Goal: Task Accomplishment & Management: Manage account settings

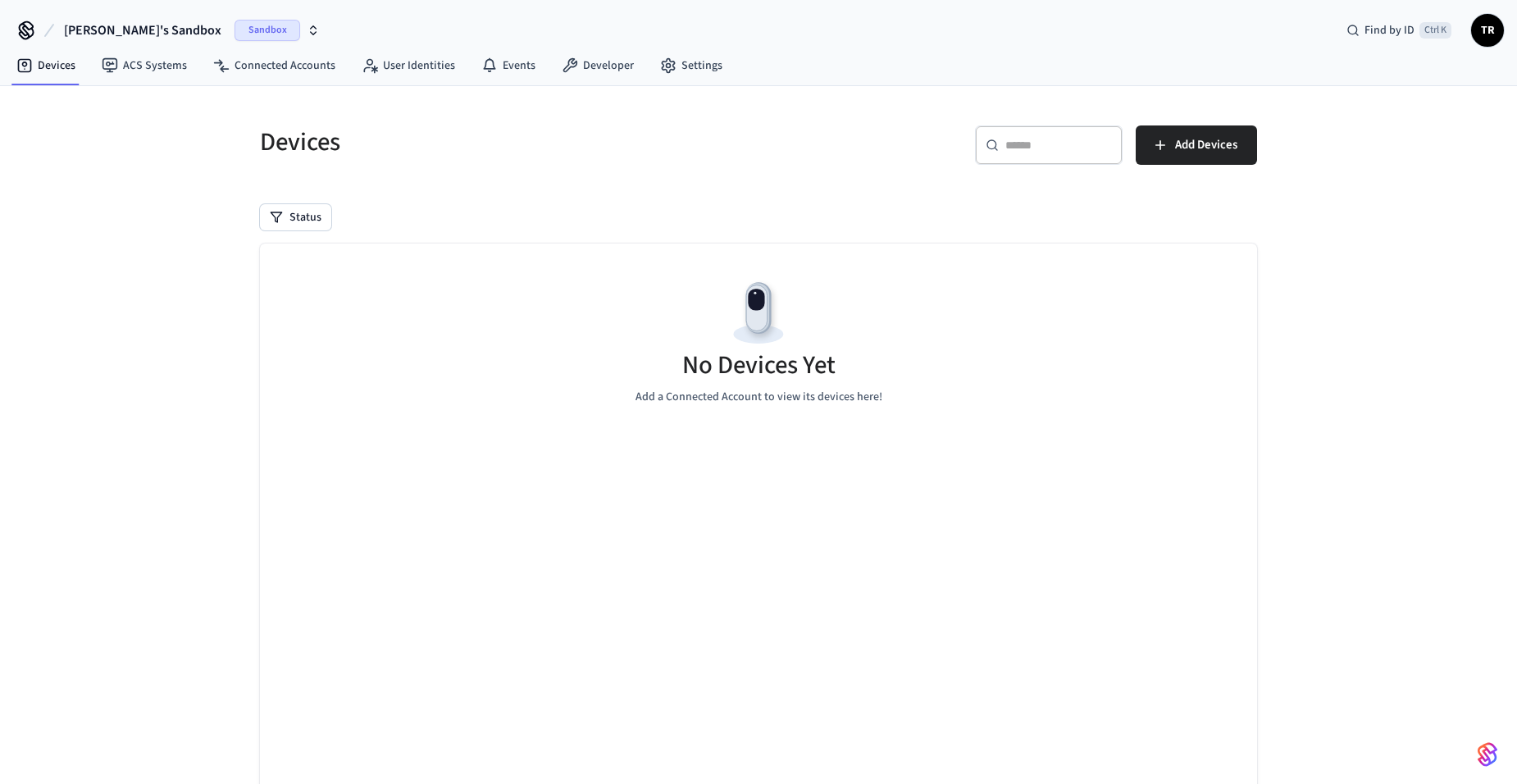
click at [307, 30] on icon "button" at bounding box center [313, 30] width 13 height 13
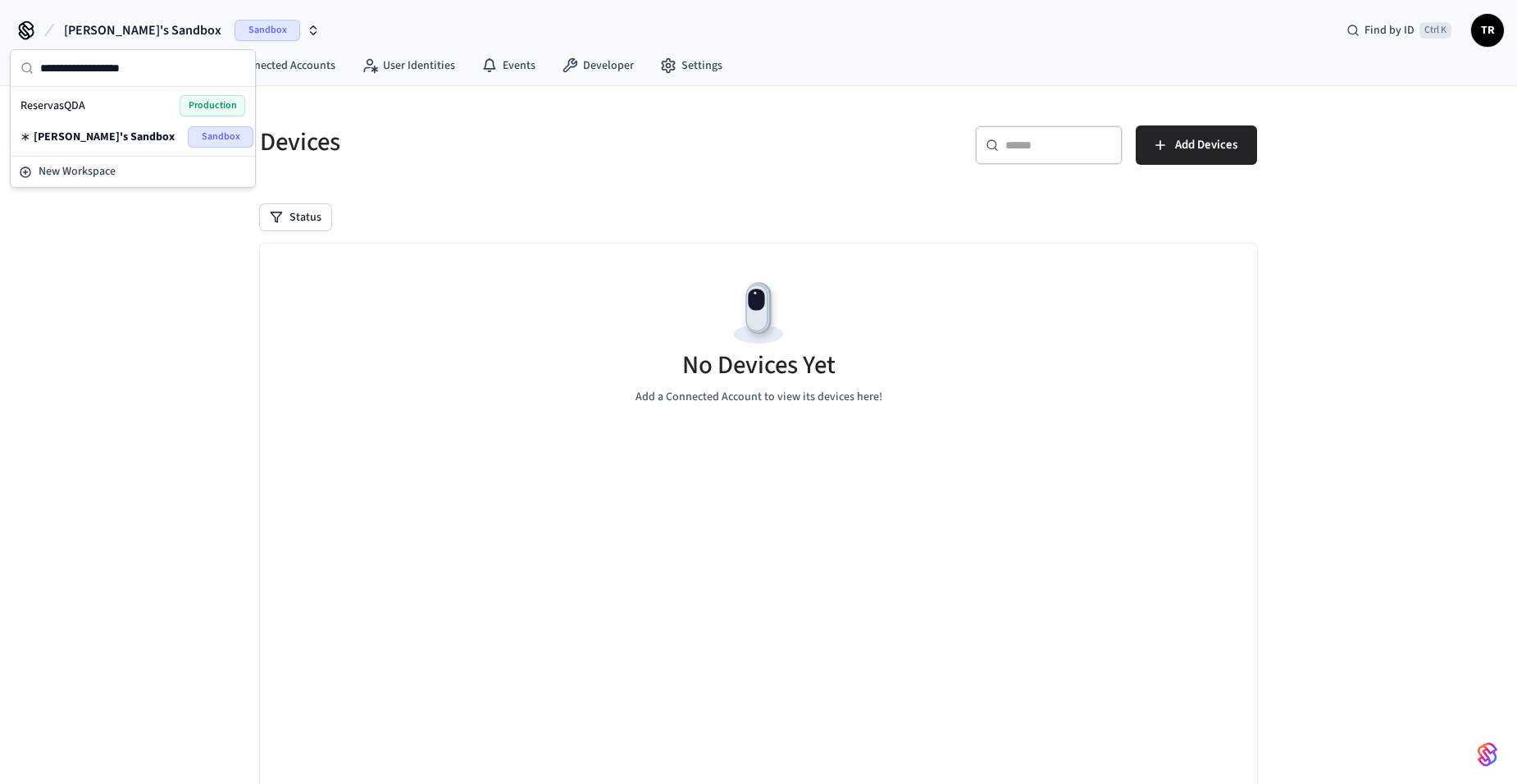
click at [209, 107] on span "Production" at bounding box center [212, 106] width 65 height 21
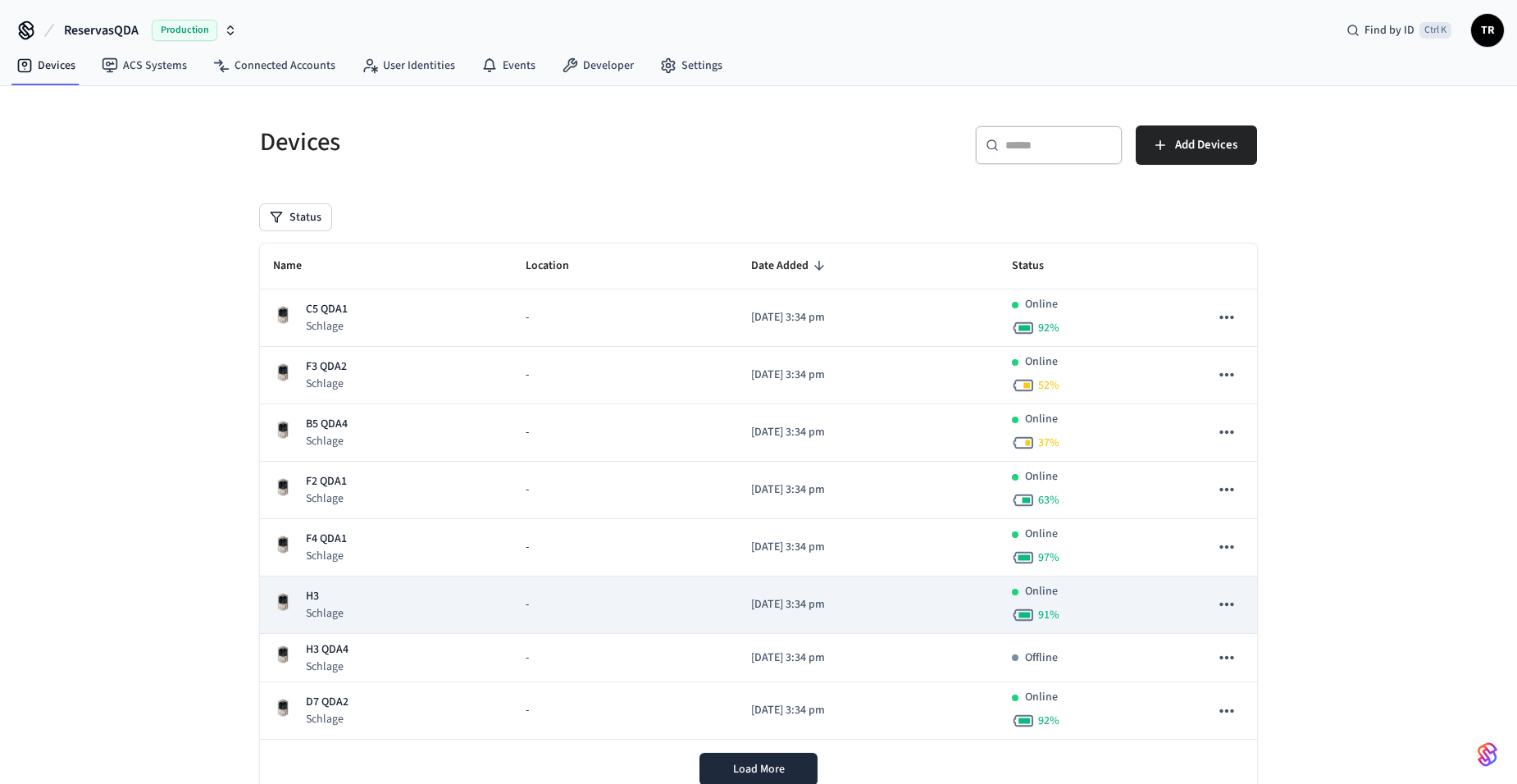
click at [339, 606] on p "Schlage" at bounding box center [324, 613] width 38 height 17
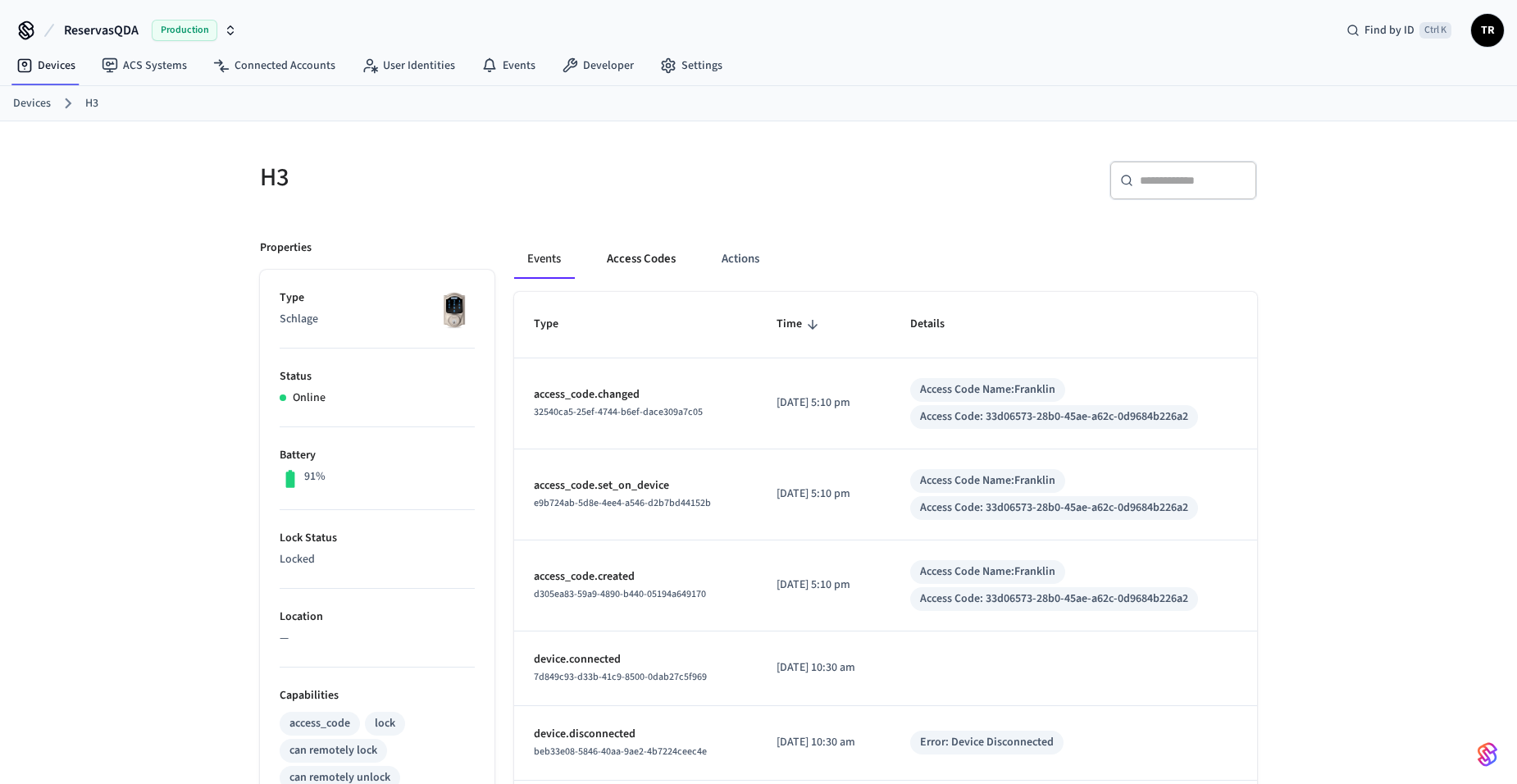
click at [630, 255] on button "Access Codes" at bounding box center [641, 259] width 95 height 40
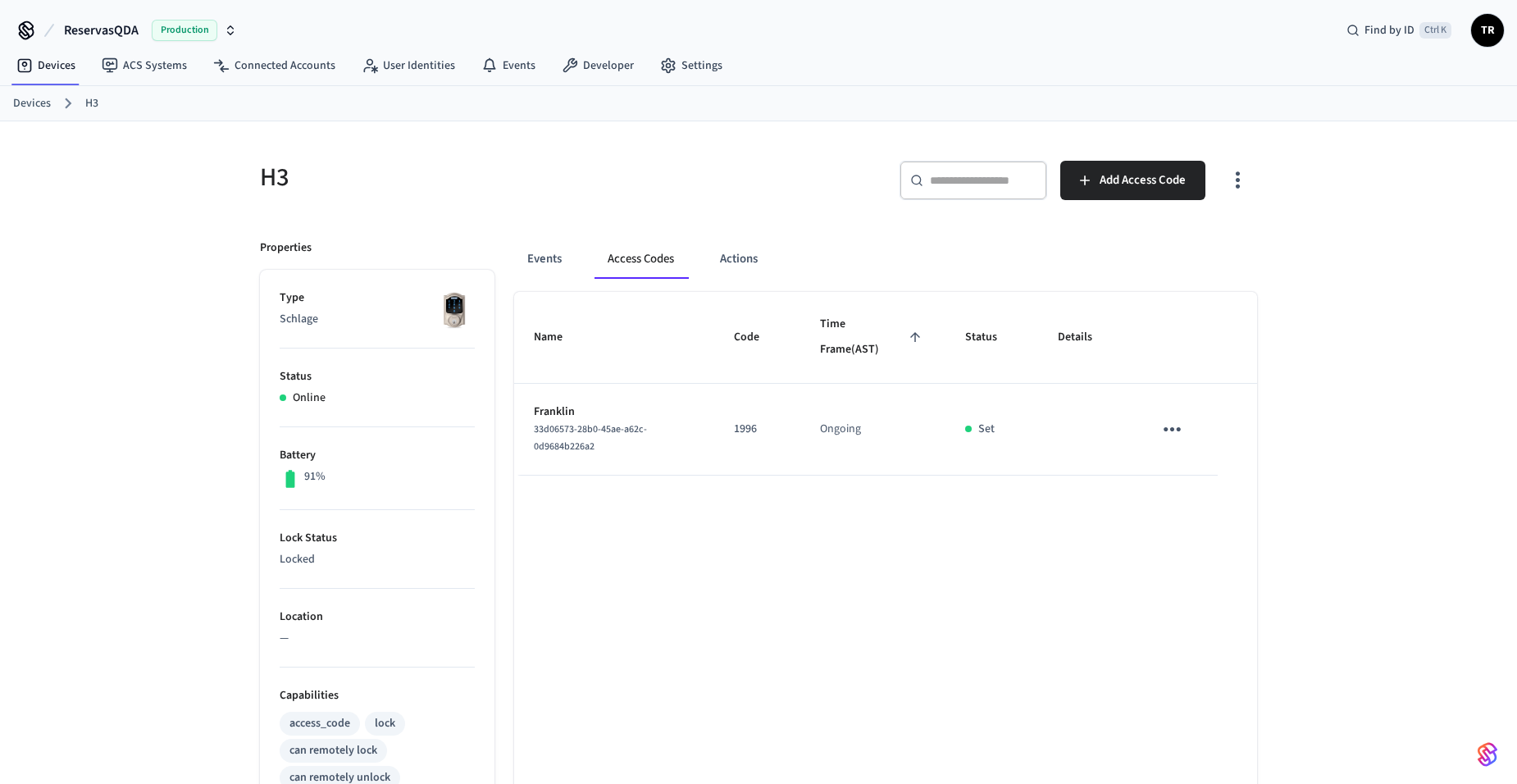
click at [35, 110] on link "Devices" at bounding box center [32, 104] width 38 height 18
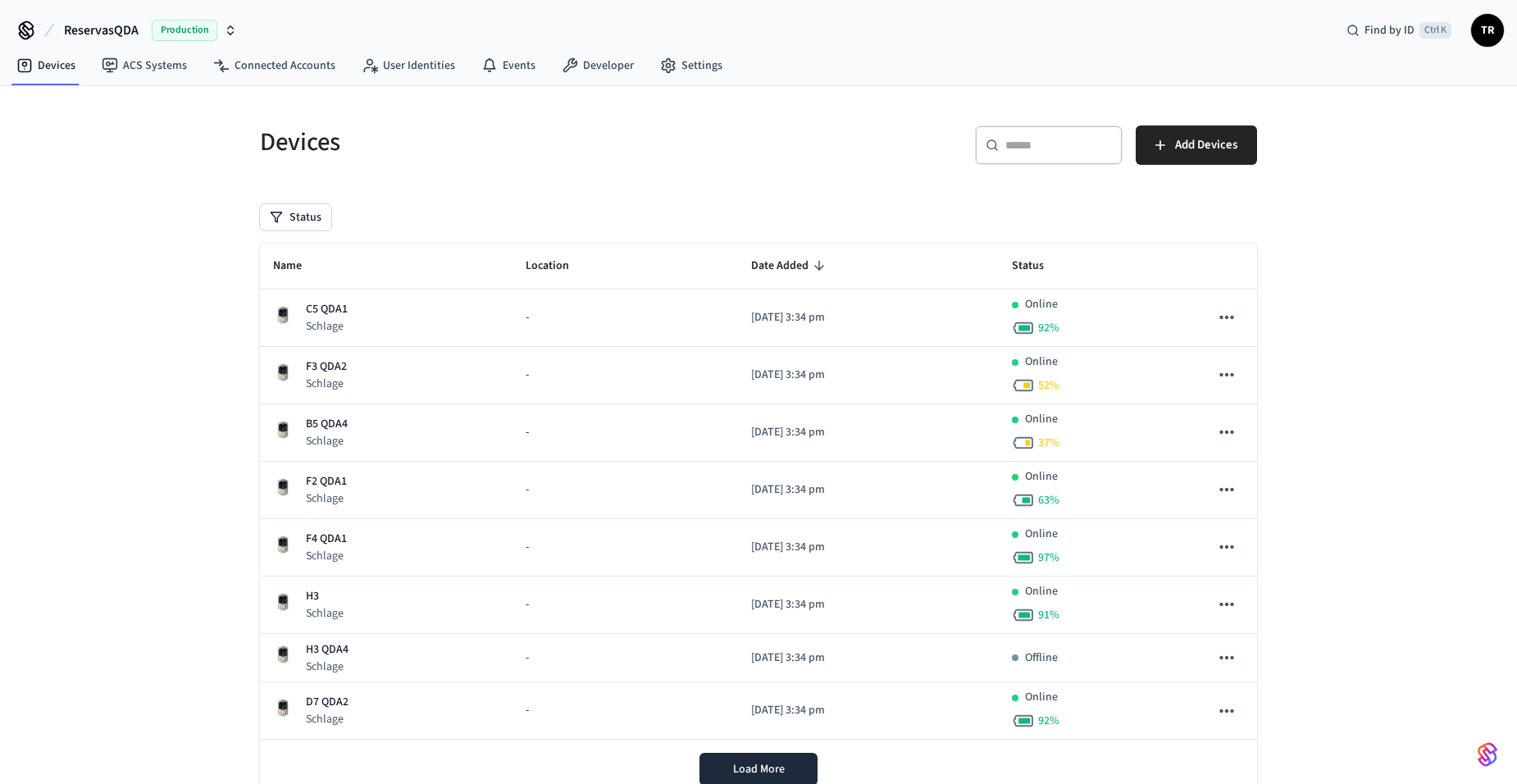
click at [1476, 32] on span "TR" at bounding box center [1487, 31] width 30 height 30
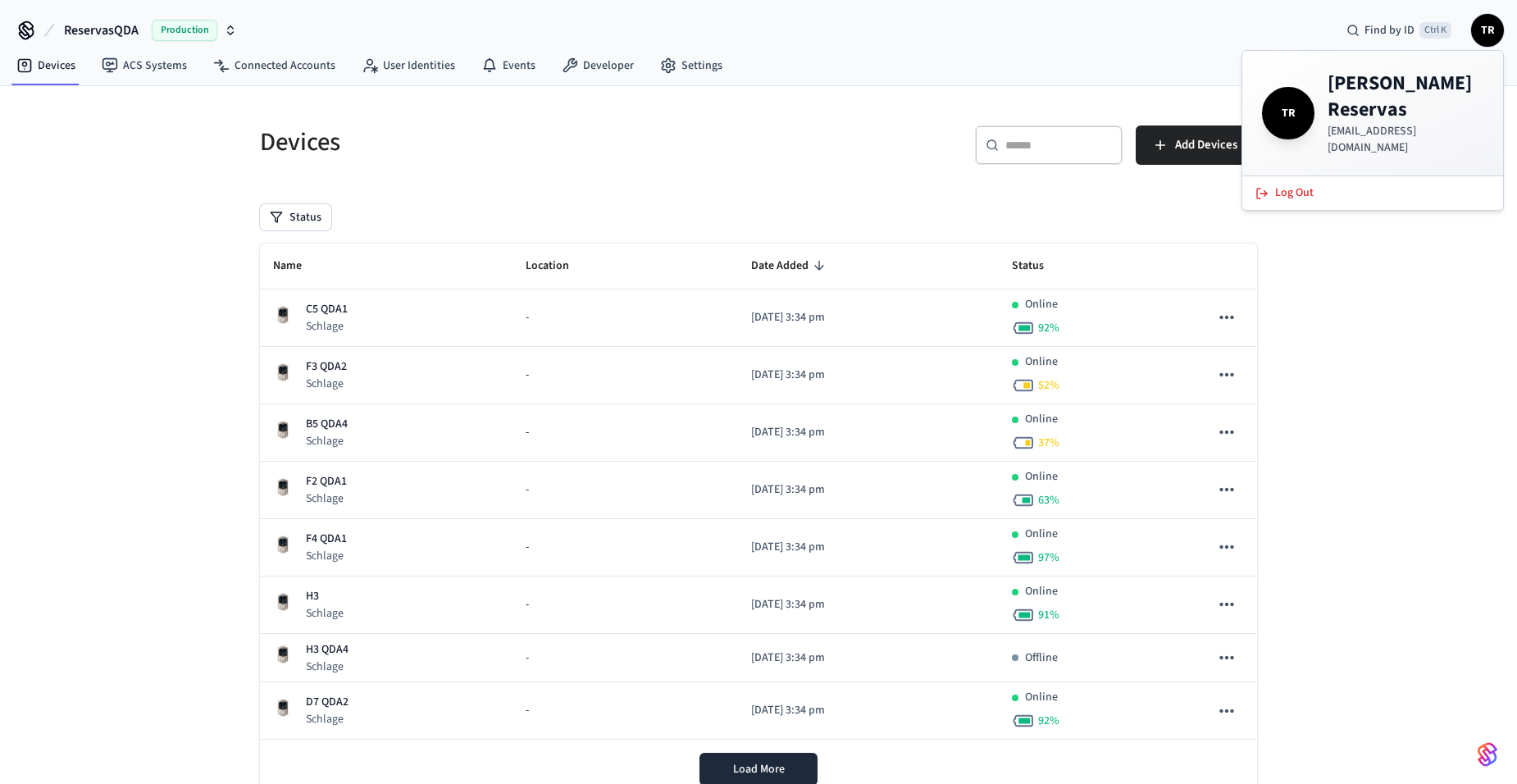
click at [764, 169] on div "​ ​ Add Devices" at bounding box center [1003, 142] width 508 height 72
